Goal: Task Accomplishment & Management: Complete application form

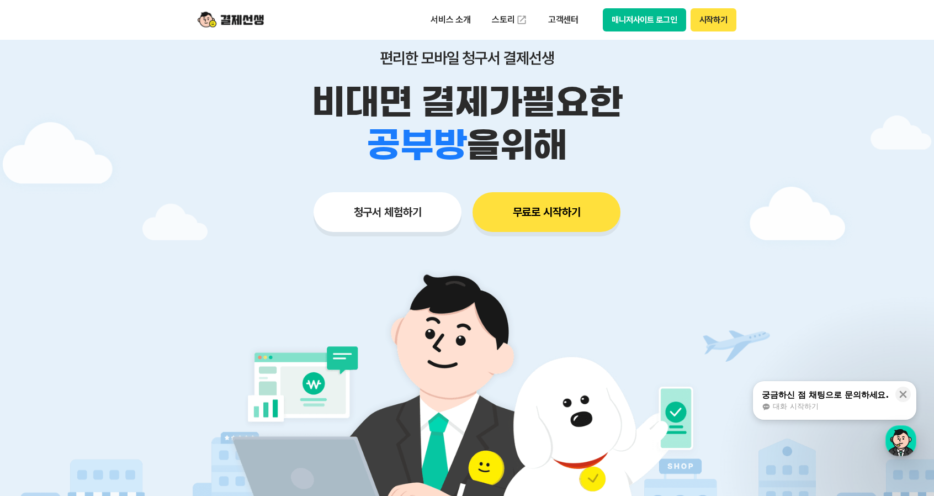
scroll to position [110, 0]
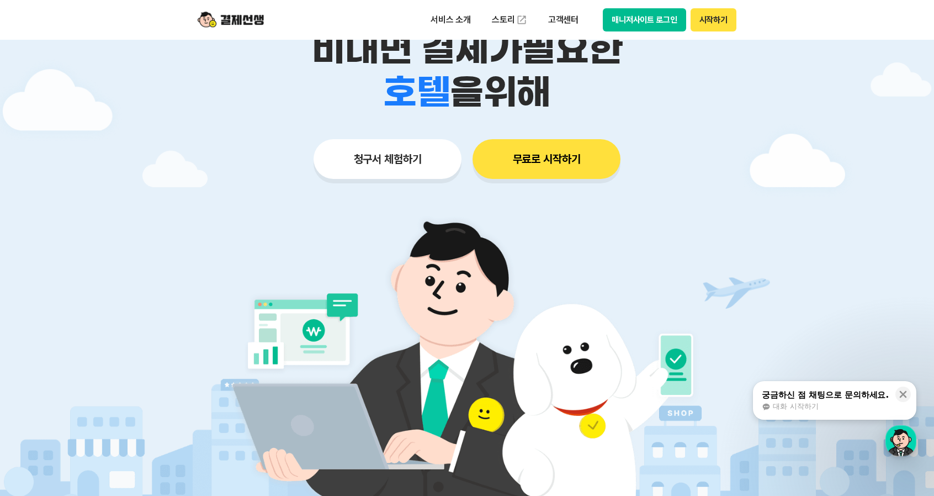
click at [435, 162] on button "청구서 체험하기" at bounding box center [388, 159] width 148 height 40
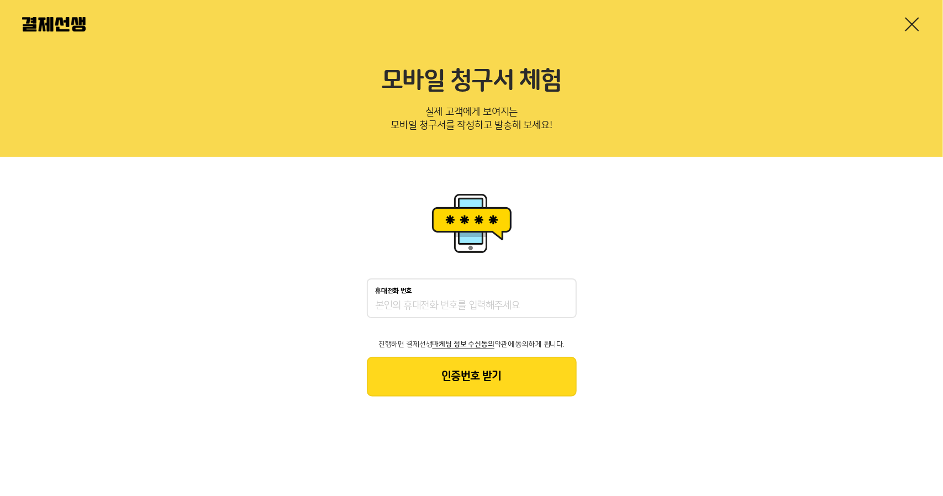
click at [471, 302] on input "휴대전화 번호" at bounding box center [472, 305] width 192 height 13
type input "01051952881"
click at [475, 377] on button "인증번호 받기" at bounding box center [472, 377] width 210 height 40
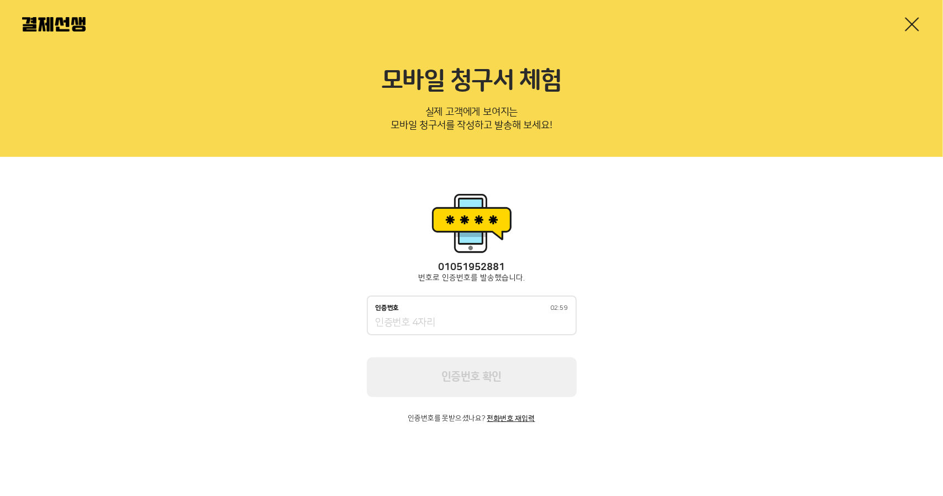
drag, startPoint x: 462, startPoint y: 335, endPoint x: 462, endPoint y: 328, distance: 7.2
click at [462, 334] on div "[PHONE_NUMBER] 번호로 인증번호를 발송했습니다. 인증번호 02:59 인증번호 확인 인증번호를 못받으셨나요? 전화번호 재입력" at bounding box center [472, 342] width 210 height 161
click at [462, 328] on input "인증번호 02:59" at bounding box center [472, 322] width 192 height 13
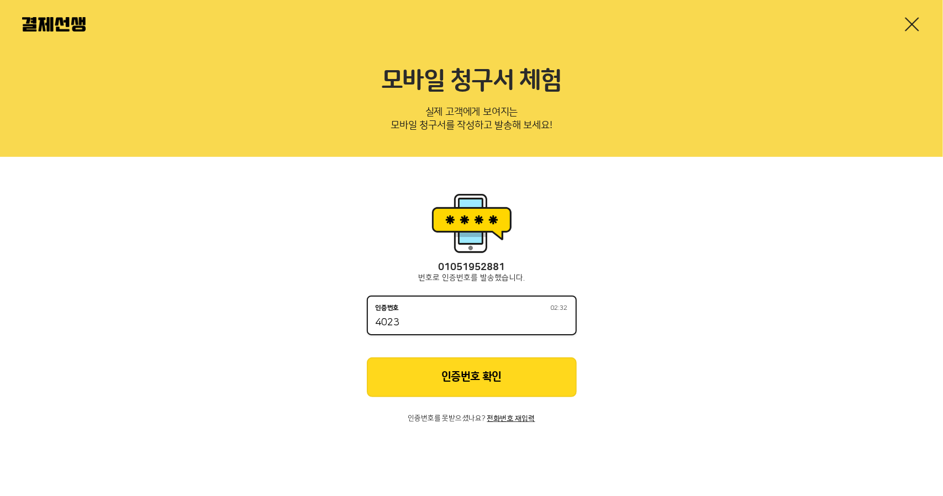
type input "4023"
click at [457, 365] on button "인증번호 확인" at bounding box center [472, 377] width 210 height 40
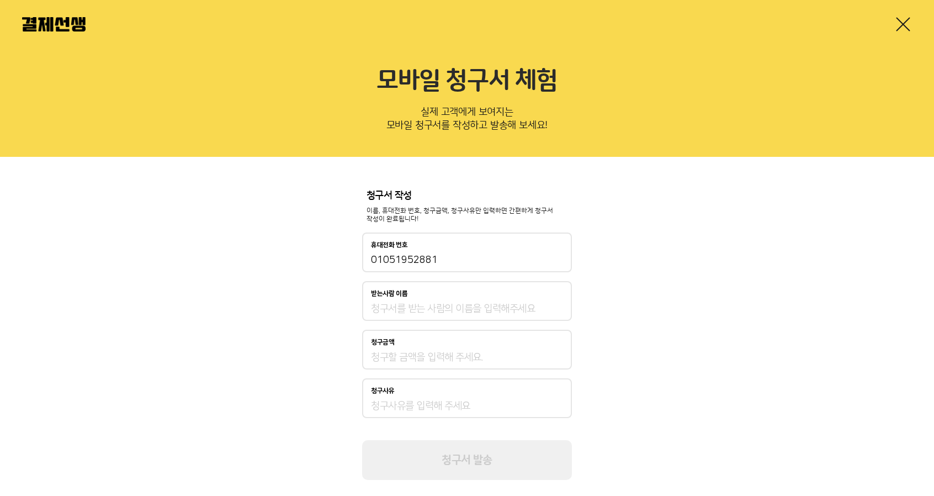
click at [463, 302] on div "받는사람 이름" at bounding box center [467, 301] width 210 height 40
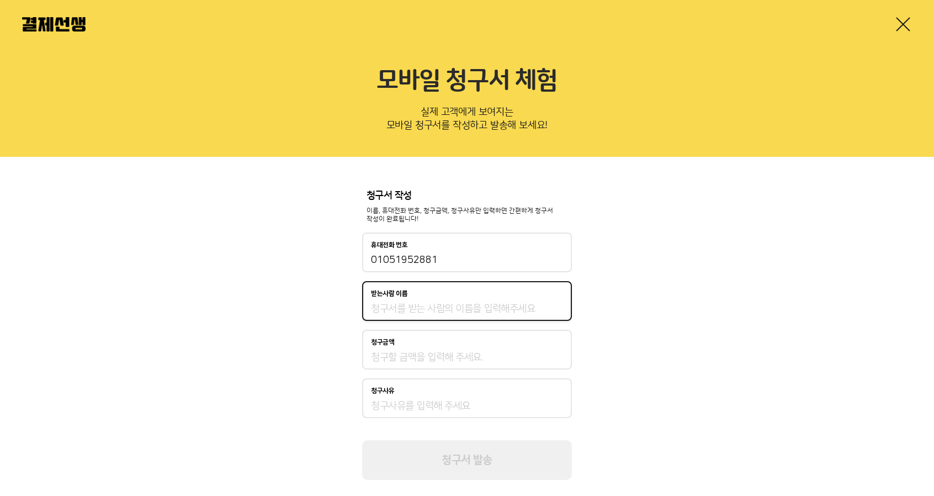
click at [461, 305] on input "받는사람 이름" at bounding box center [467, 308] width 192 height 13
type input "222"
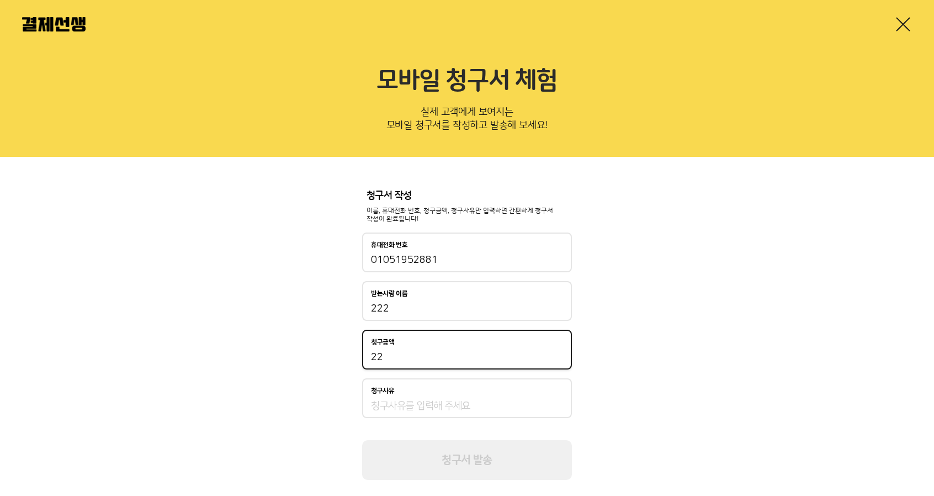
type input "22"
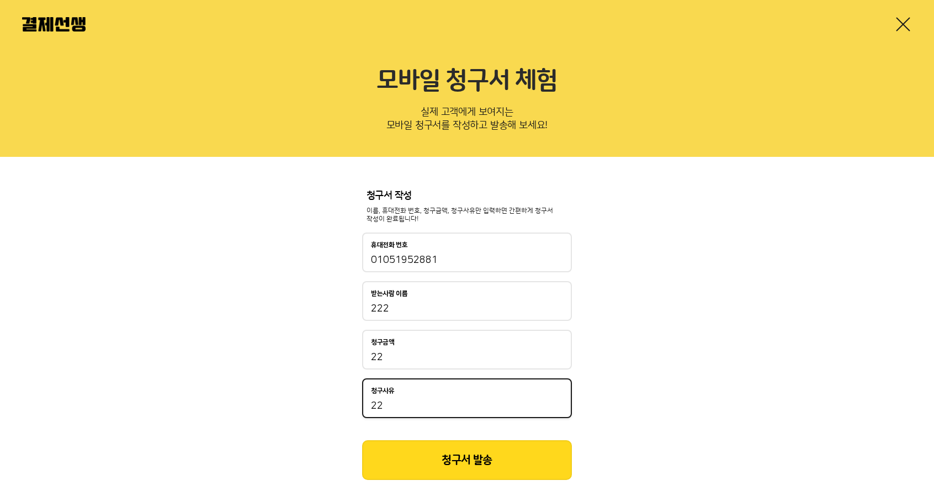
type input "22"
click at [466, 473] on button "청구서 발송" at bounding box center [467, 460] width 210 height 40
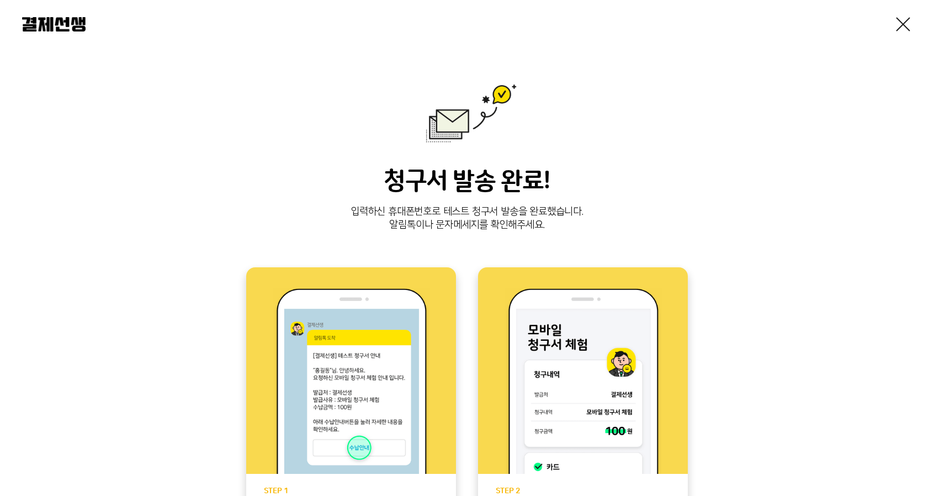
click at [58, 23] on img at bounding box center [54, 24] width 64 height 14
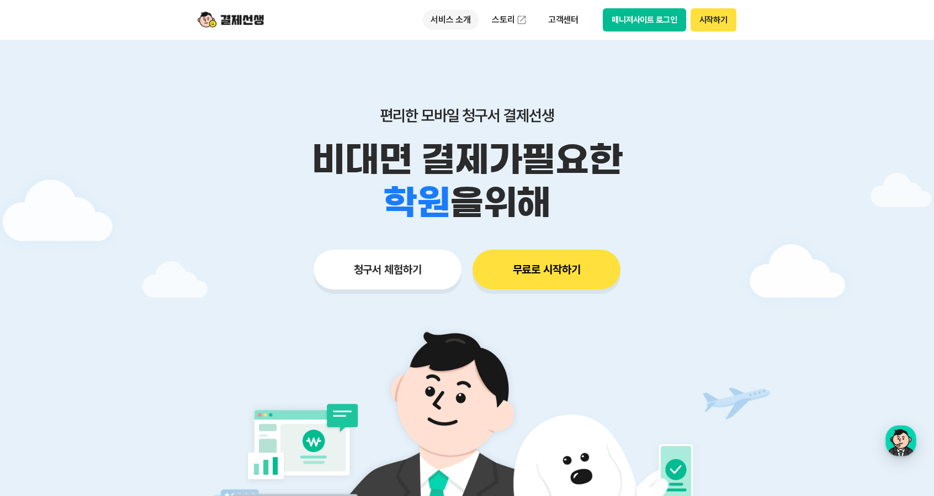
click at [458, 17] on p "서비스 소개" at bounding box center [451, 20] width 56 height 20
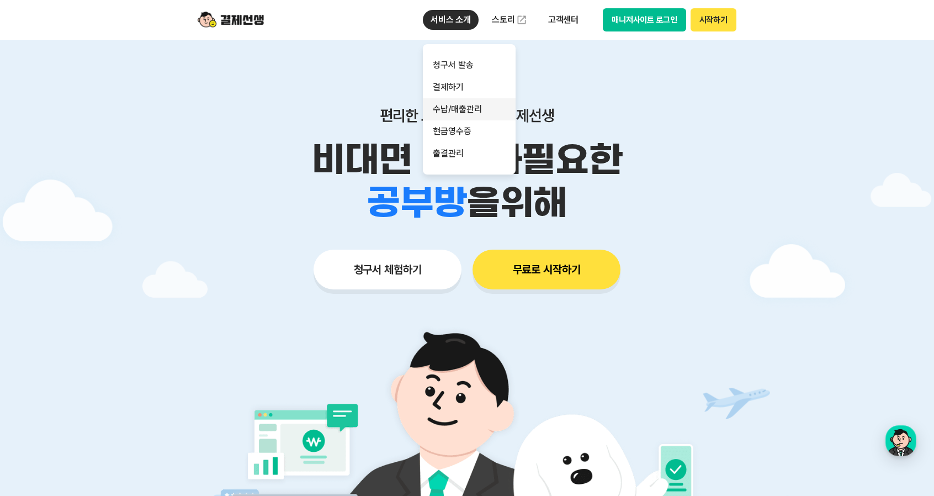
click at [464, 114] on link "수납/매출관리" at bounding box center [469, 109] width 93 height 22
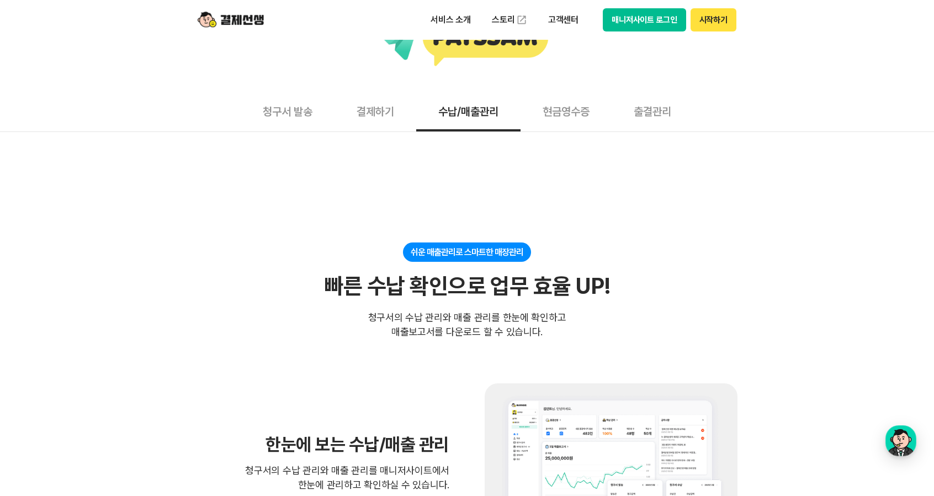
scroll to position [14, 0]
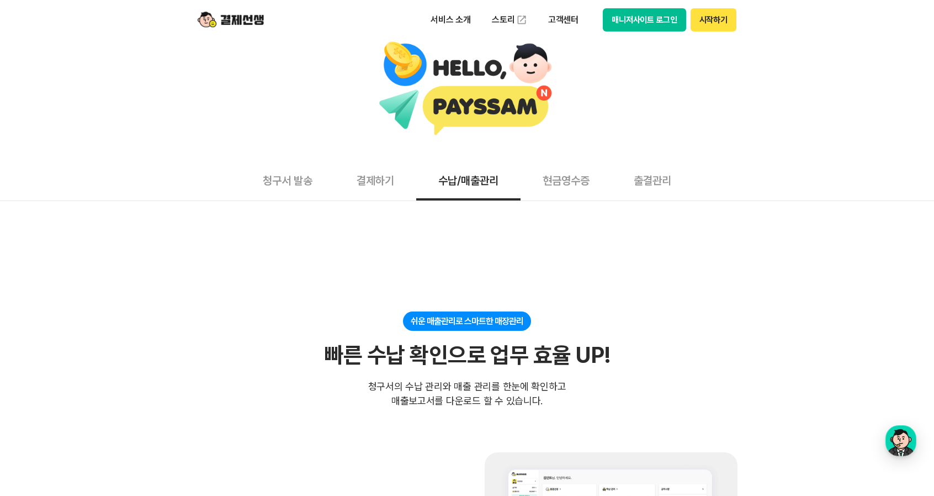
click at [305, 174] on button "청구서 발송" at bounding box center [288, 180] width 94 height 41
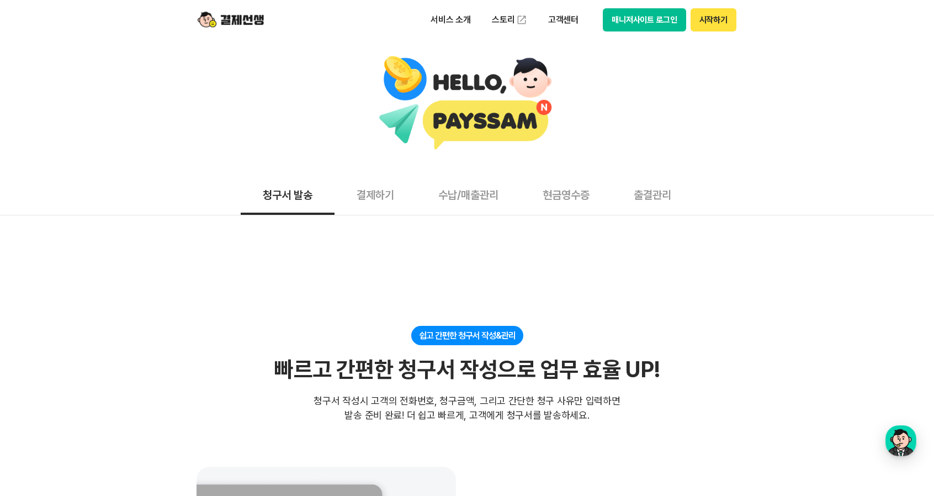
click at [468, 198] on button "수납/매출관리" at bounding box center [468, 194] width 104 height 41
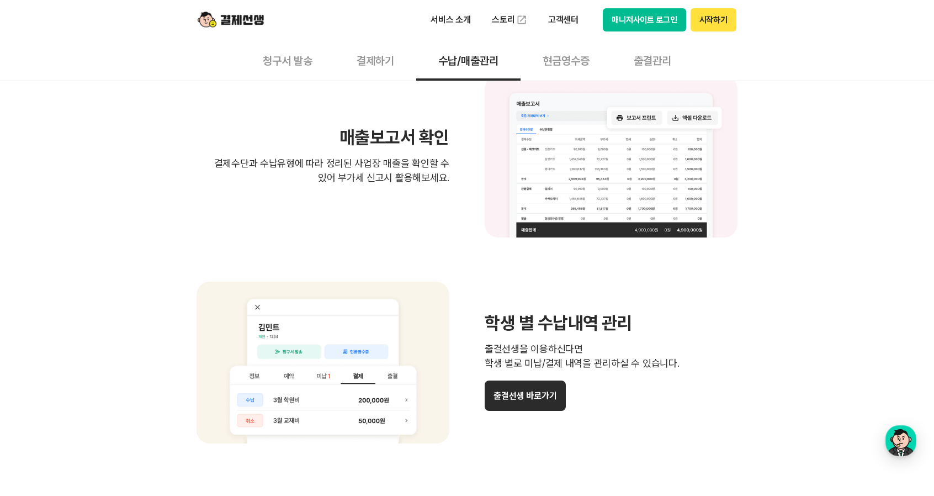
scroll to position [828, 0]
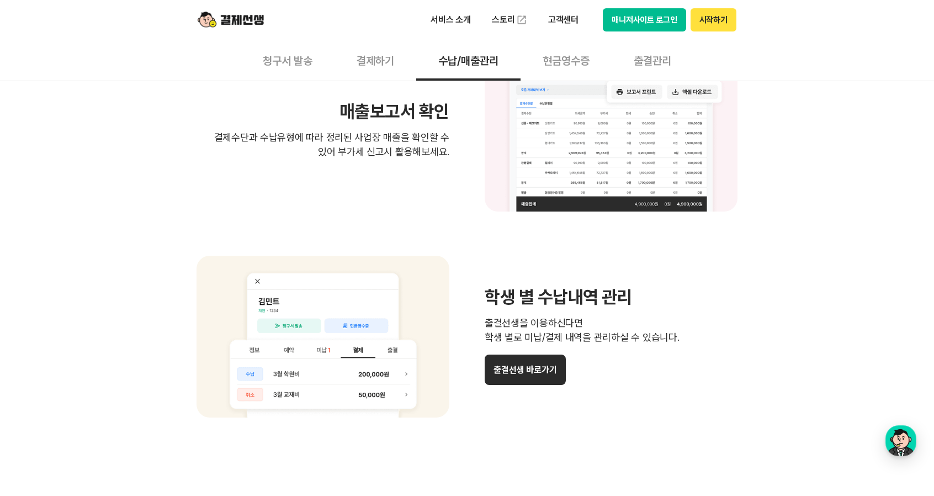
click at [399, 56] on button "결제하기" at bounding box center [376, 60] width 82 height 41
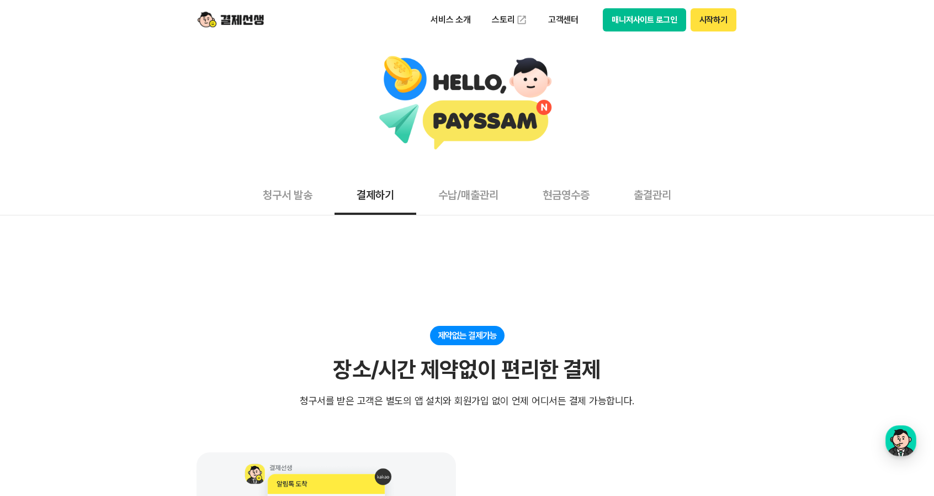
click at [479, 193] on button "수납/매출관리" at bounding box center [468, 194] width 104 height 41
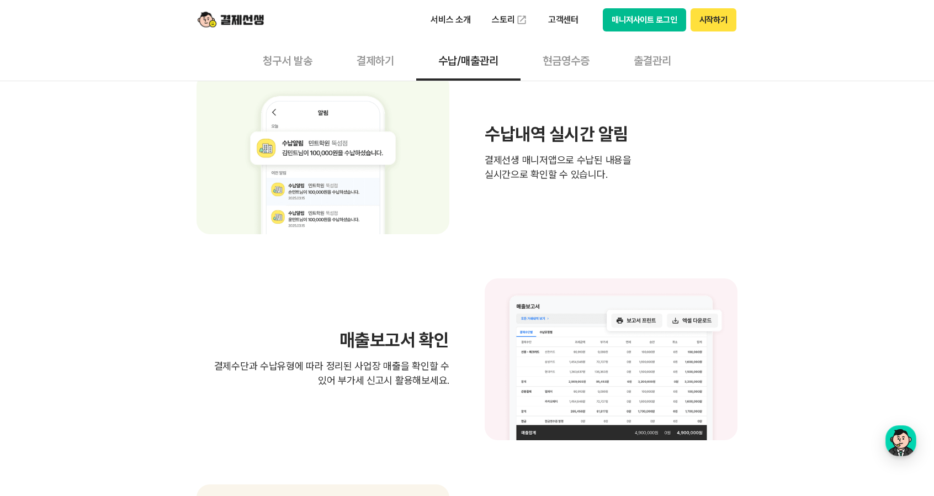
scroll to position [552, 0]
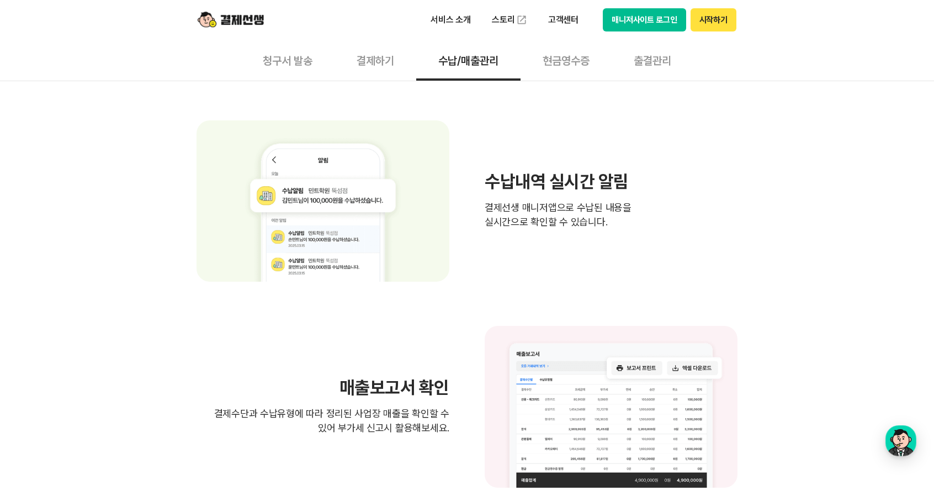
click at [288, 67] on button "청구서 발송" at bounding box center [288, 60] width 94 height 41
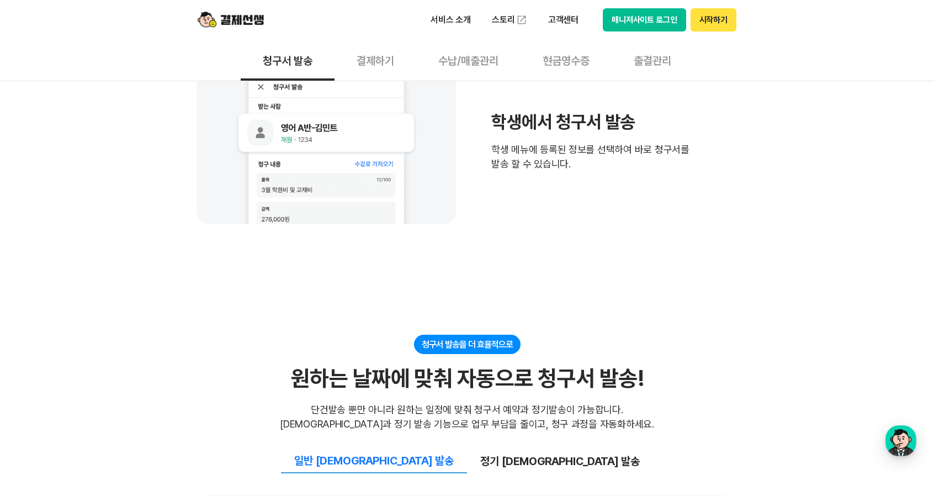
scroll to position [773, 0]
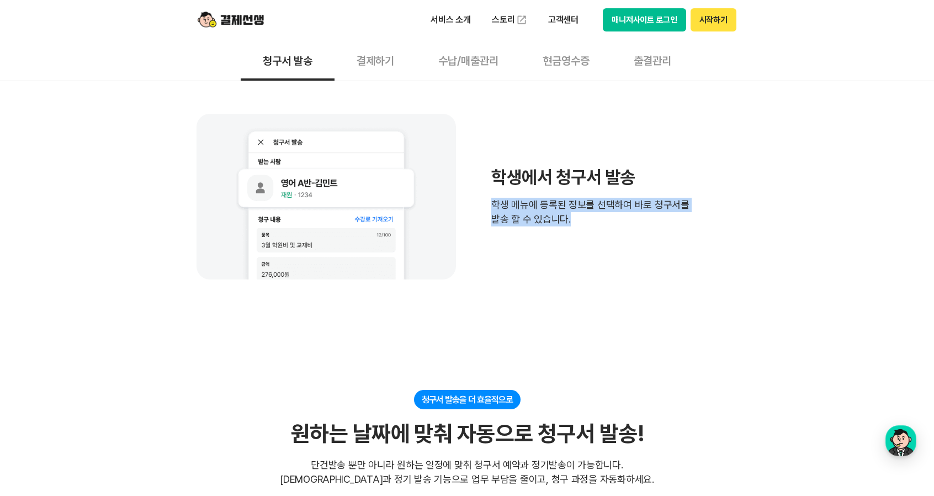
drag, startPoint x: 559, startPoint y: 216, endPoint x: 494, endPoint y: 210, distance: 64.8
click at [494, 210] on span "학생 메뉴에 등록된 정보를 선택하여 바로 청구서를 발송 할 수 있습니다." at bounding box center [591, 212] width 198 height 29
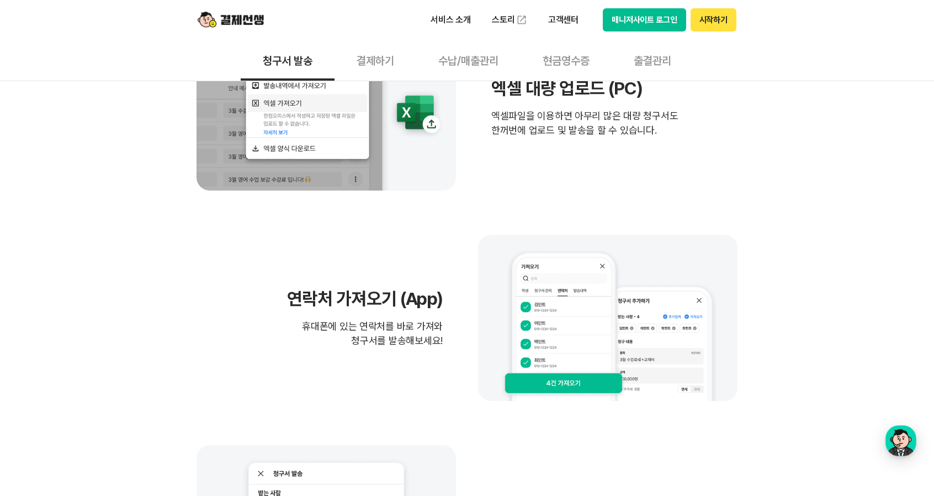
scroll to position [110, 0]
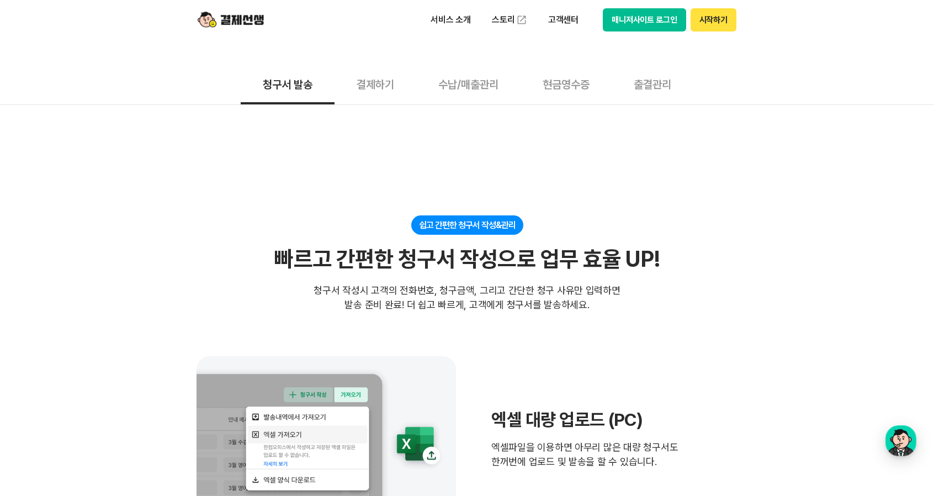
click at [675, 94] on button "출결관리" at bounding box center [653, 84] width 82 height 41
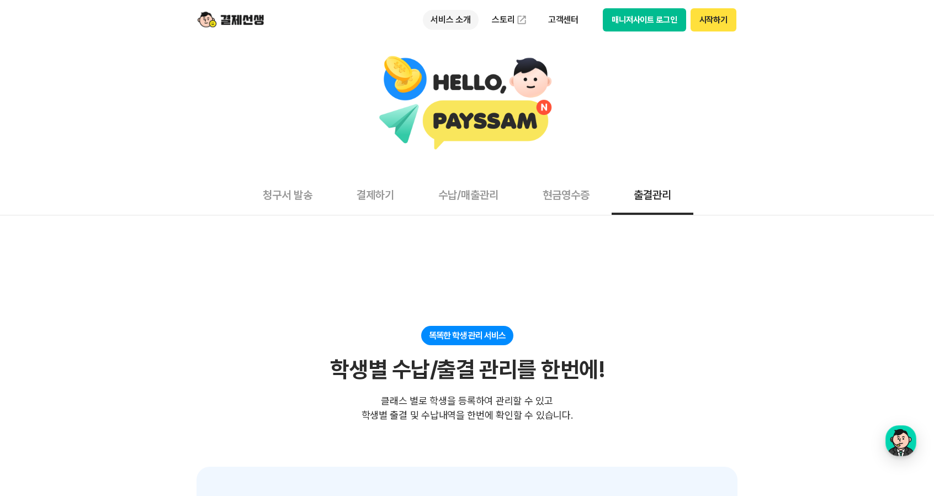
click at [446, 17] on p "서비스 소개" at bounding box center [451, 20] width 56 height 20
click at [369, 198] on button "결제하기" at bounding box center [376, 194] width 82 height 41
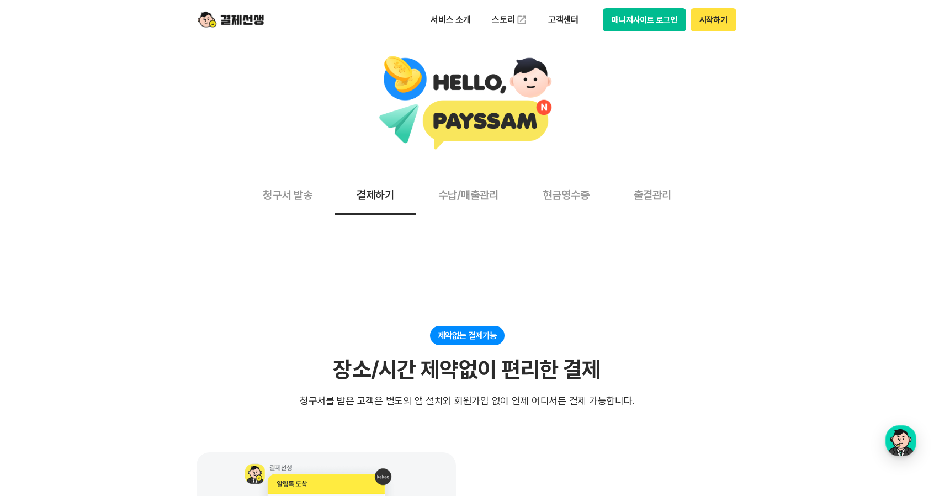
click at [236, 21] on img at bounding box center [231, 19] width 66 height 21
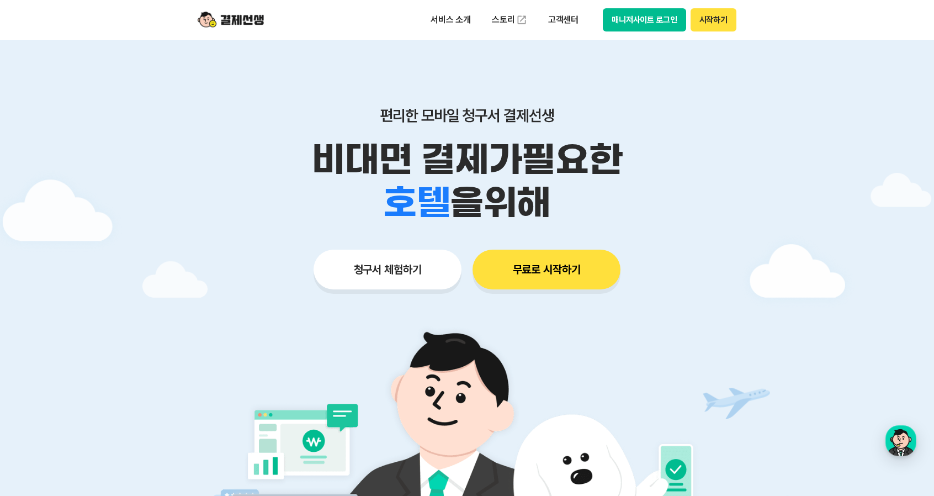
click at [718, 23] on button "시작하기" at bounding box center [714, 19] width 46 height 23
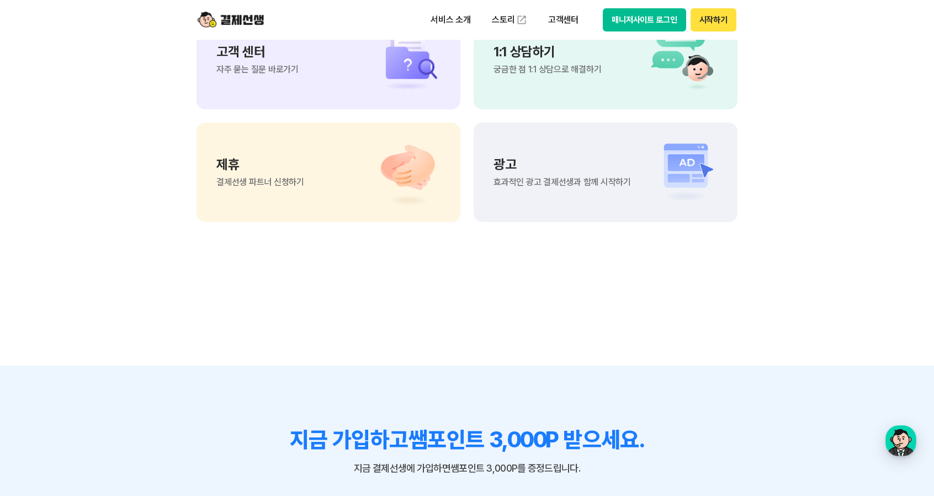
scroll to position [9128, 0]
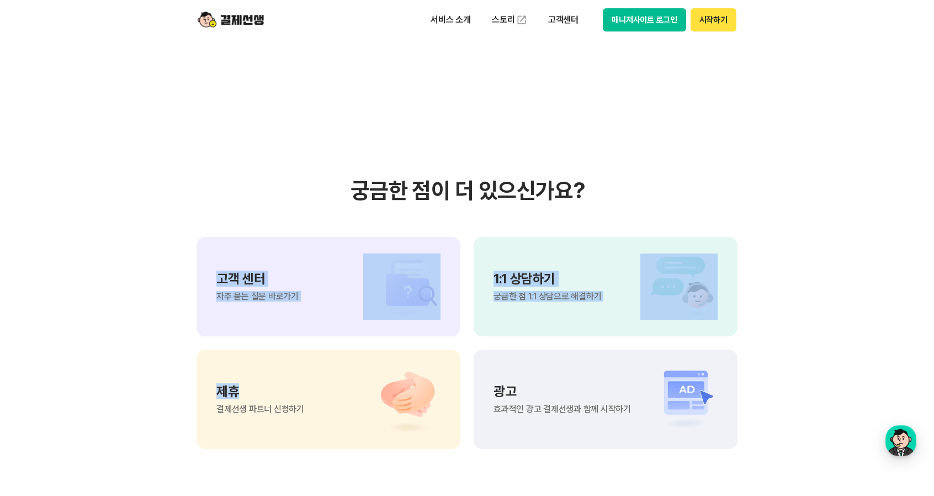
drag, startPoint x: 317, startPoint y: 390, endPoint x: 365, endPoint y: 329, distance: 77.9
click at [365, 329] on div "고객 센터 자주 묻는 질문 바로가기 1:1 상담하기 궁금한 점 1:1 상담으로 해결하기 제휴 결제선생 파트너 신청하기 광고 효과적인 광고 결제…" at bounding box center [467, 343] width 541 height 212
click at [321, 387] on div "제휴 결제선생 파트너 신청하기" at bounding box center [329, 399] width 264 height 99
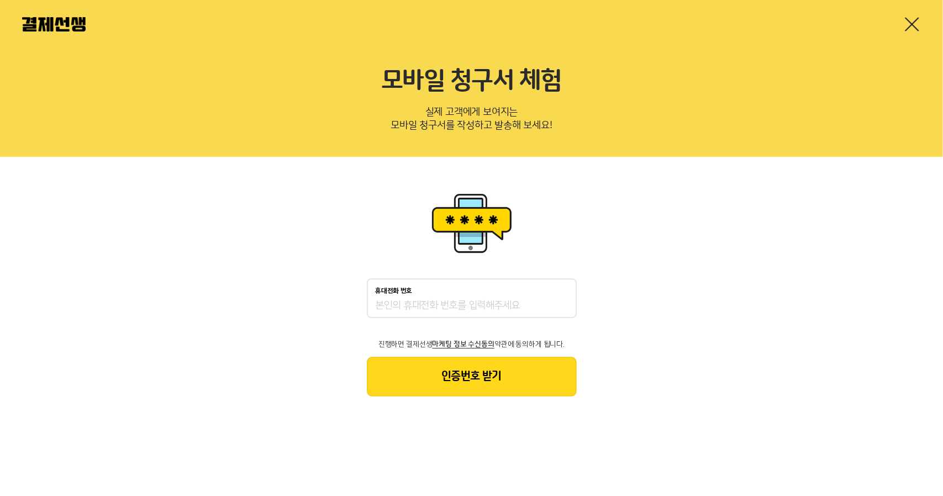
click at [70, 18] on img at bounding box center [54, 24] width 64 height 14
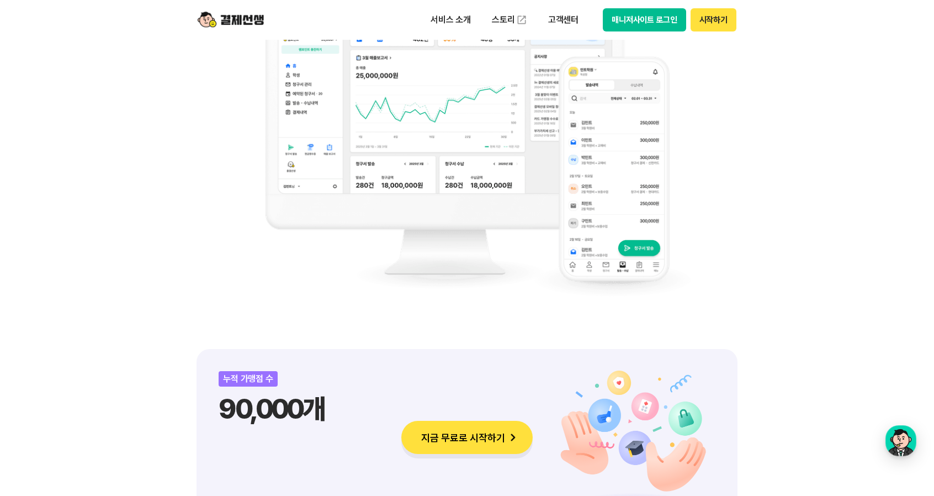
scroll to position [939, 0]
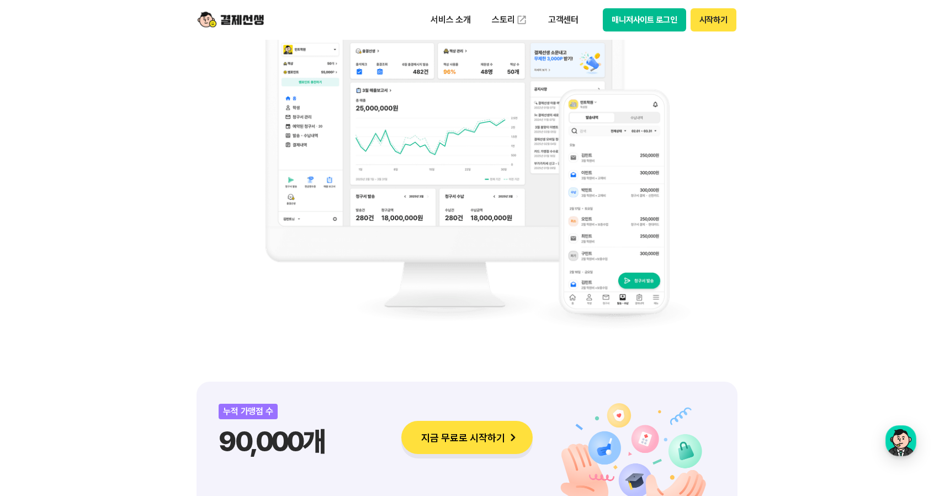
click at [235, 18] on img at bounding box center [231, 19] width 66 height 21
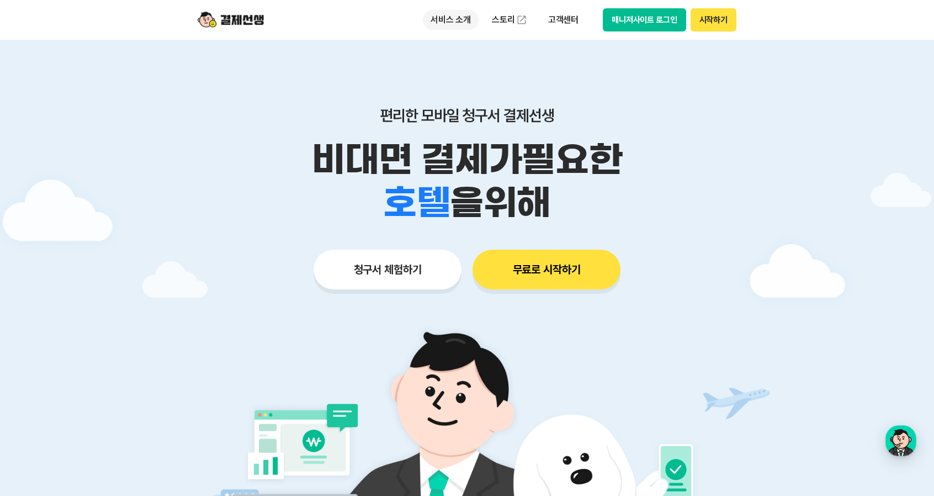
click at [471, 13] on p "서비스 소개" at bounding box center [451, 20] width 56 height 20
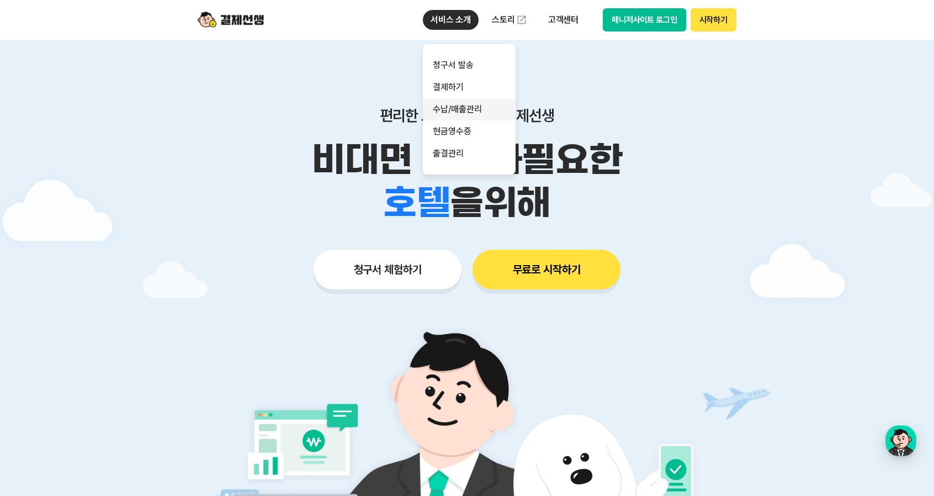
click at [485, 103] on link "수납/매출관리" at bounding box center [469, 109] width 93 height 22
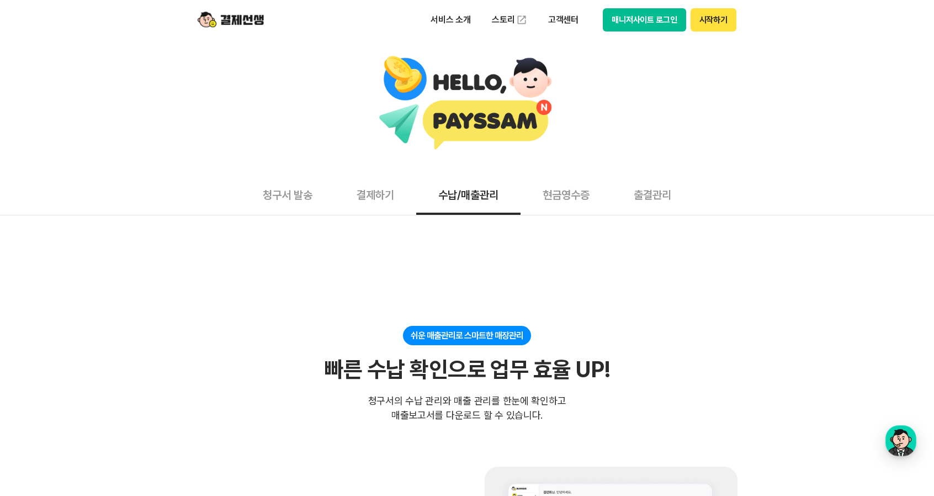
click at [299, 193] on button "청구서 발송" at bounding box center [288, 194] width 94 height 41
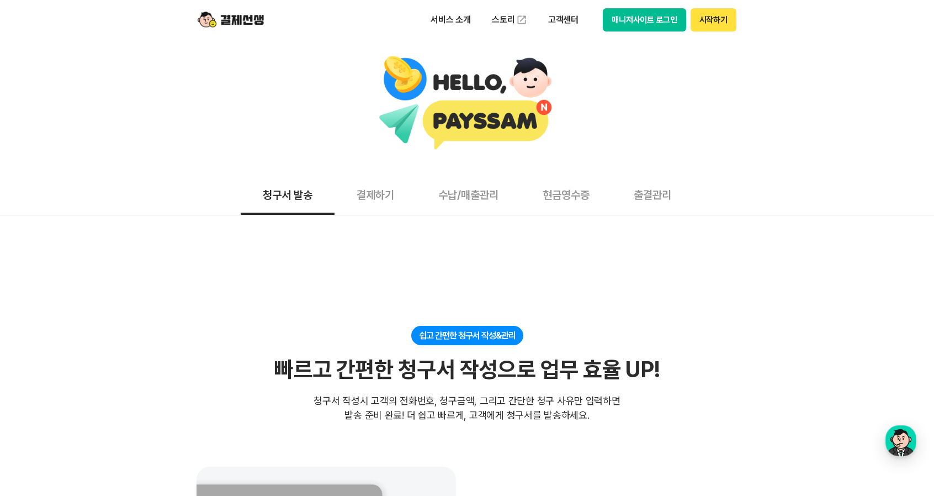
click at [365, 188] on button "결제하기" at bounding box center [376, 194] width 82 height 41
